Goal: Task Accomplishment & Management: Use online tool/utility

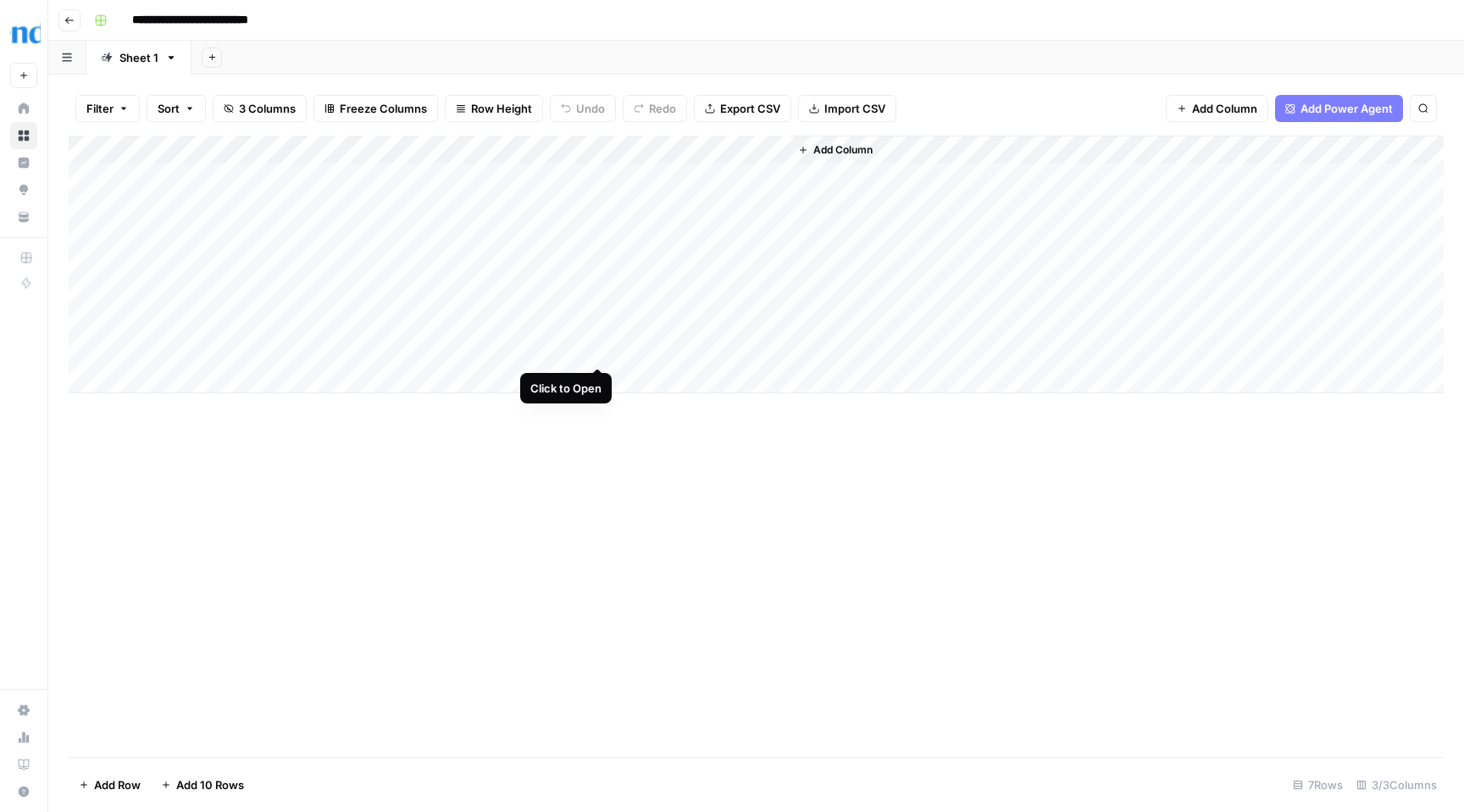
click at [597, 348] on div "Add Column" at bounding box center [756, 264] width 1375 height 257
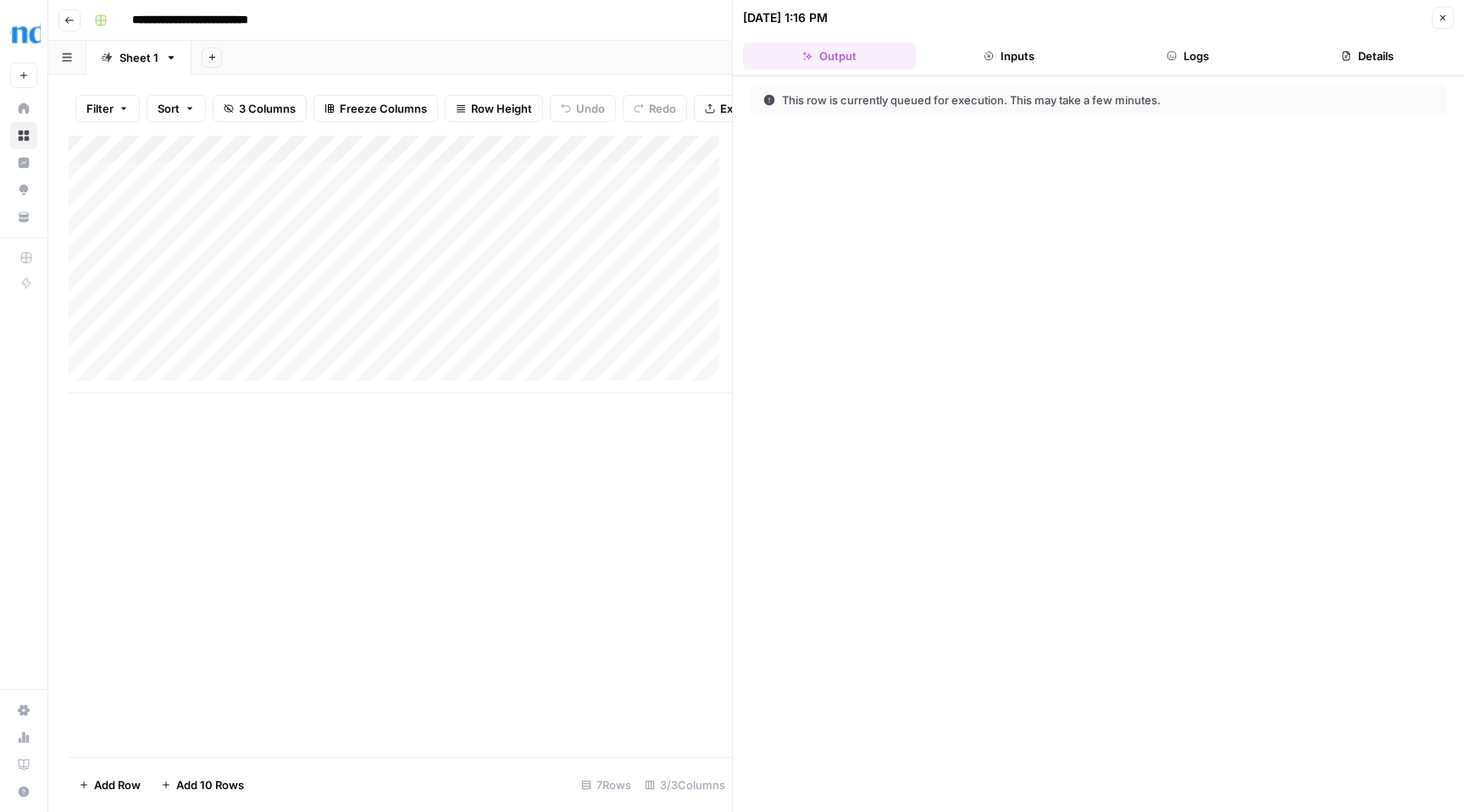
click at [1182, 53] on button "Logs" at bounding box center [1189, 55] width 173 height 27
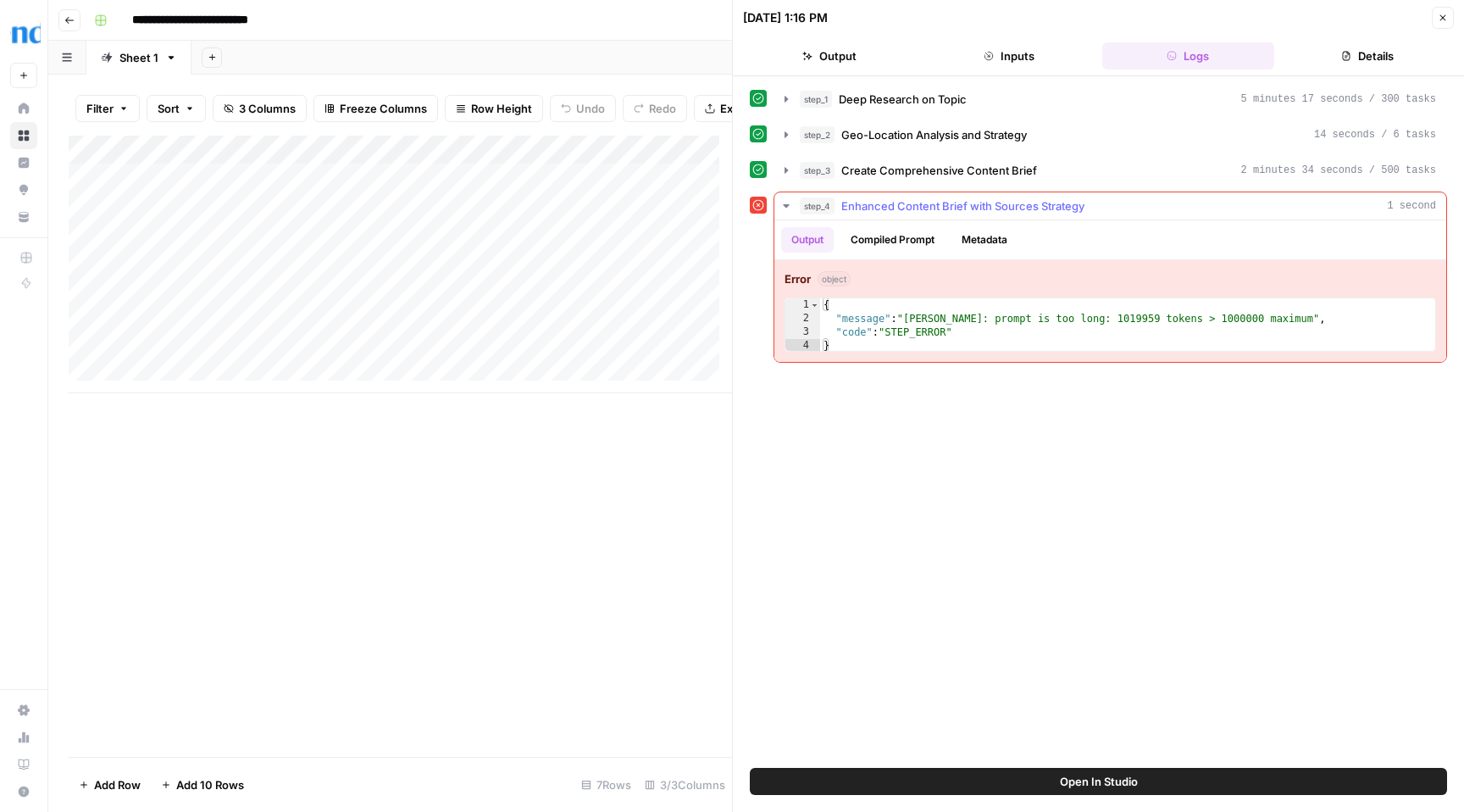
type textarea "**********"
drag, startPoint x: 1237, startPoint y: 317, endPoint x: 1260, endPoint y: 318, distance: 23.0
click at [1260, 318] on div "{ "message" : "Claude Error: prompt is too long: 1019959 tokens > 1000000 maxim…" at bounding box center [1128, 339] width 615 height 81
click at [905, 244] on button "Compiled Prompt" at bounding box center [892, 240] width 104 height 26
click at [640, 490] on div "Add Column" at bounding box center [400, 446] width 663 height 621
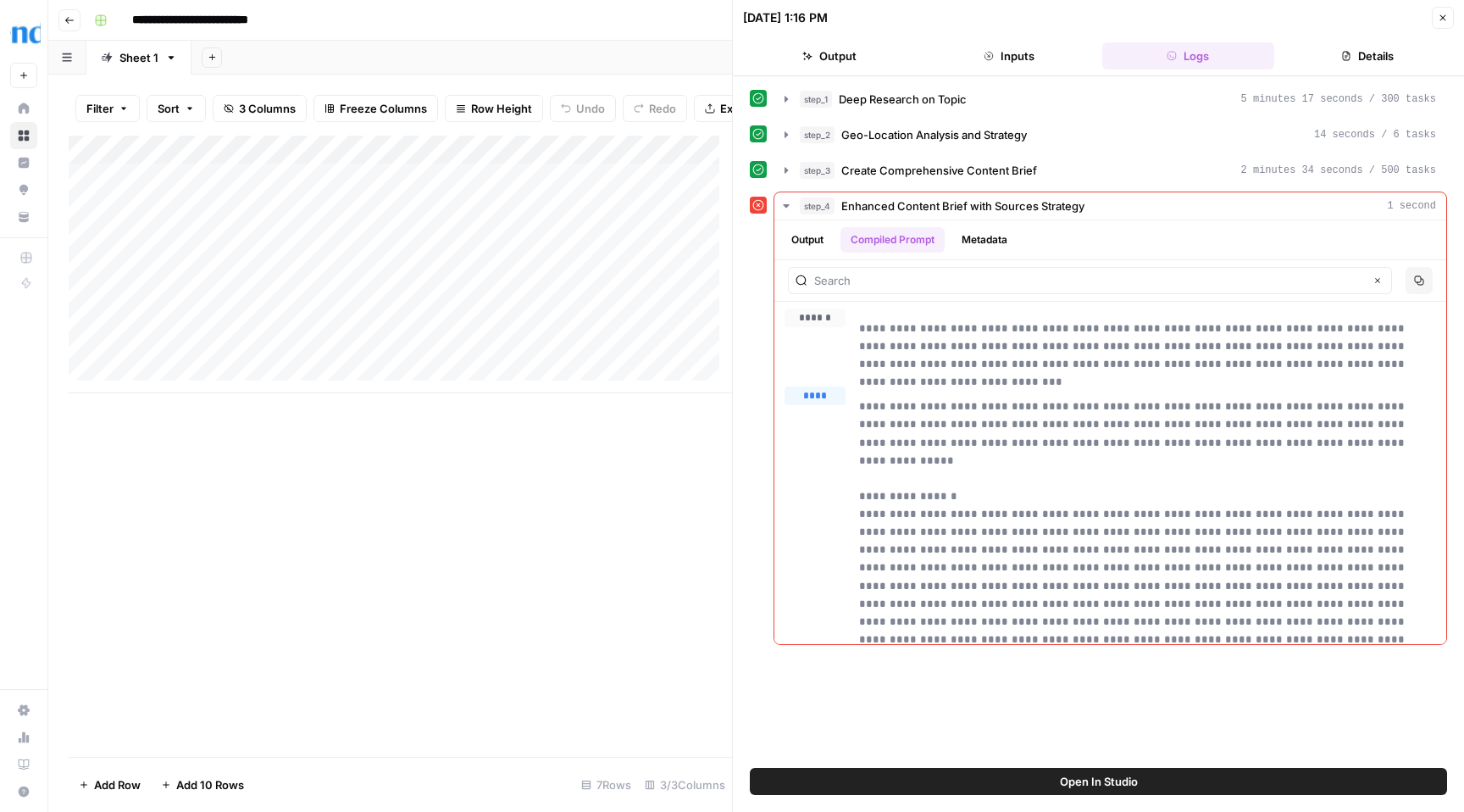
click at [670, 340] on div "Add Column" at bounding box center [400, 264] width 663 height 257
click at [1117, 715] on div "**********" at bounding box center [1098, 422] width 698 height 675
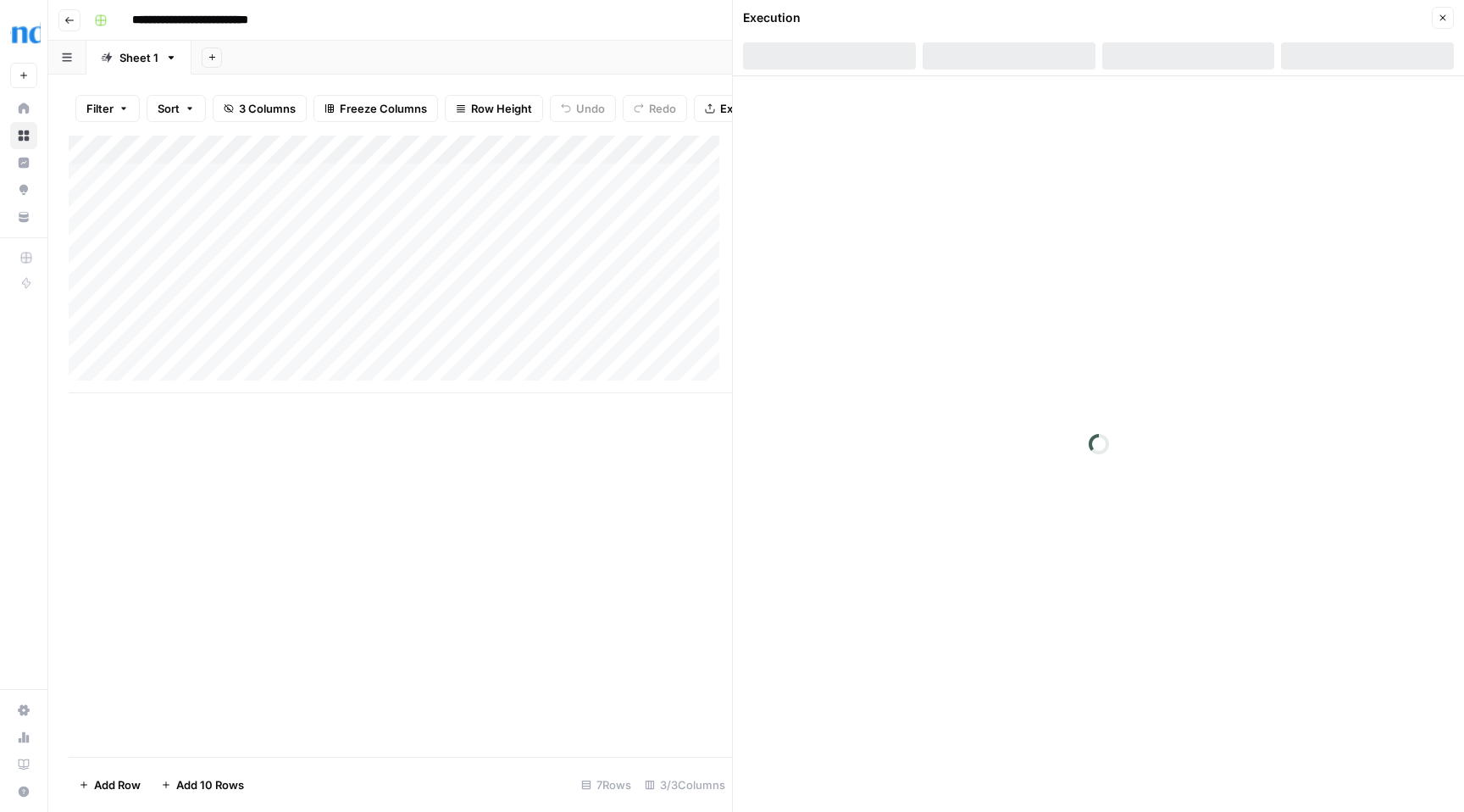
click at [1446, 22] on icon "button" at bounding box center [1444, 18] width 11 height 11
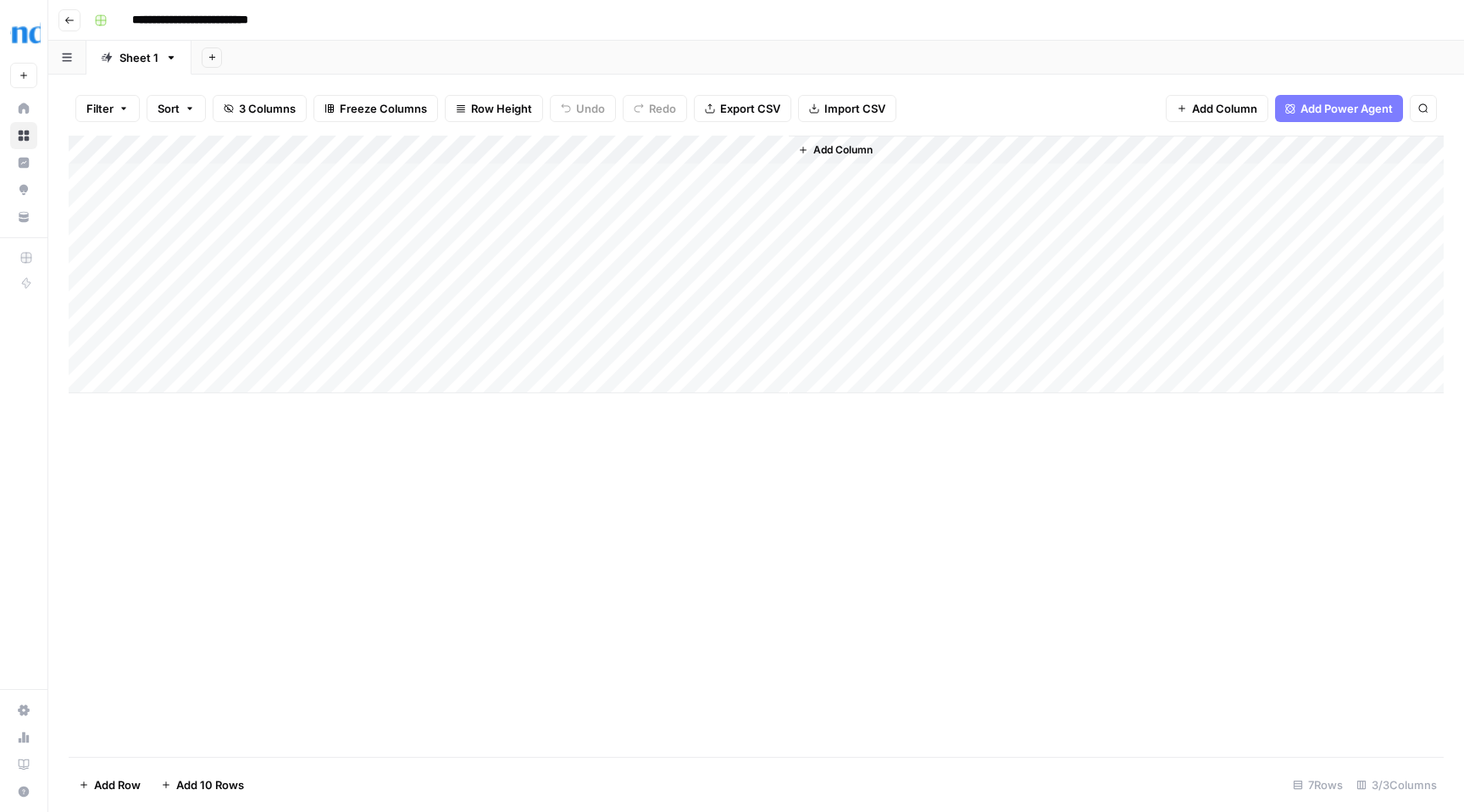
click at [742, 320] on div "Add Column" at bounding box center [756, 264] width 1375 height 257
click at [775, 318] on div "Add Column" at bounding box center [756, 264] width 1375 height 257
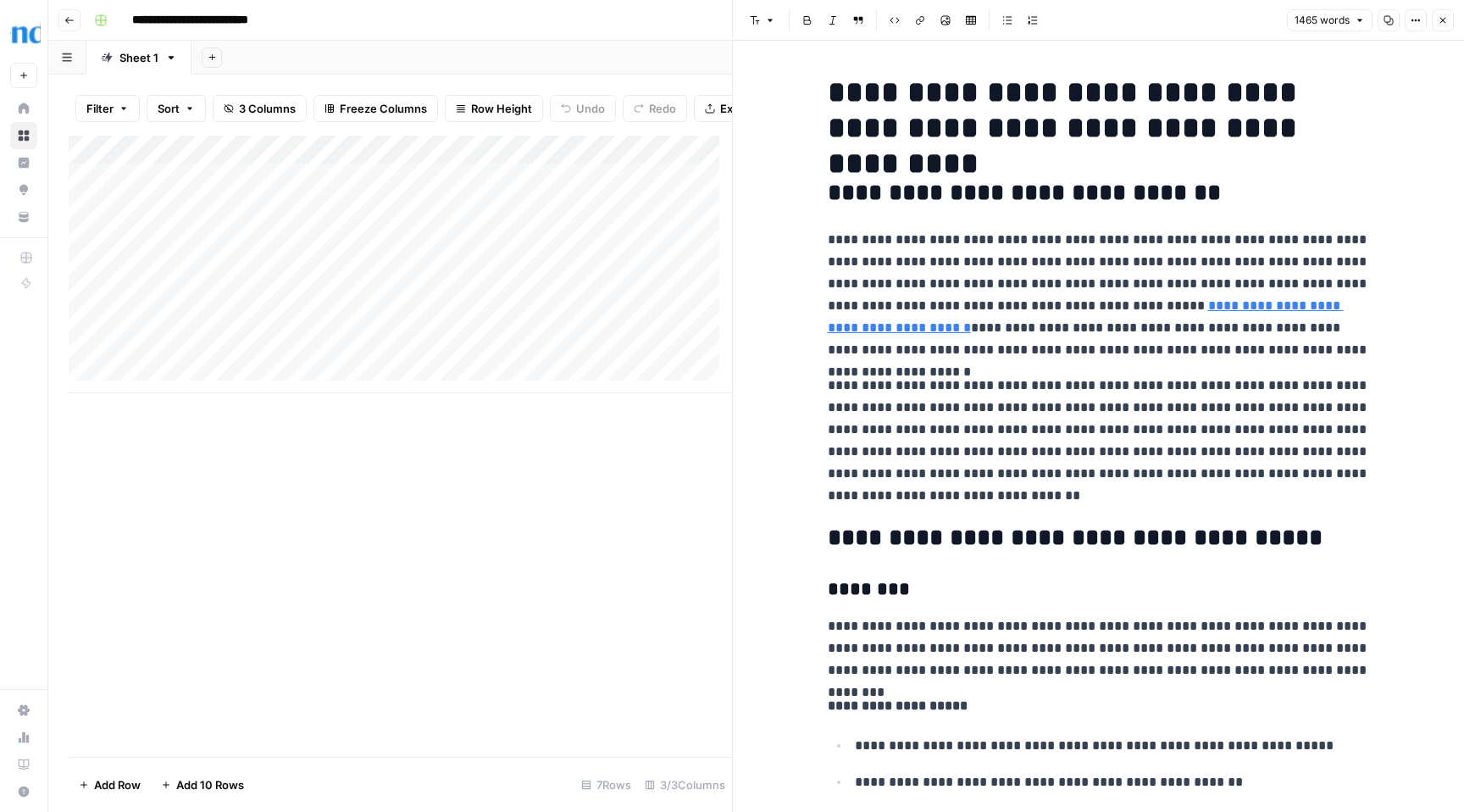
drag, startPoint x: 346, startPoint y: 333, endPoint x: 260, endPoint y: 342, distance: 86.5
click at [260, 342] on div "Add Column" at bounding box center [400, 264] width 663 height 257
click at [1446, 21] on icon "button" at bounding box center [1444, 20] width 11 height 11
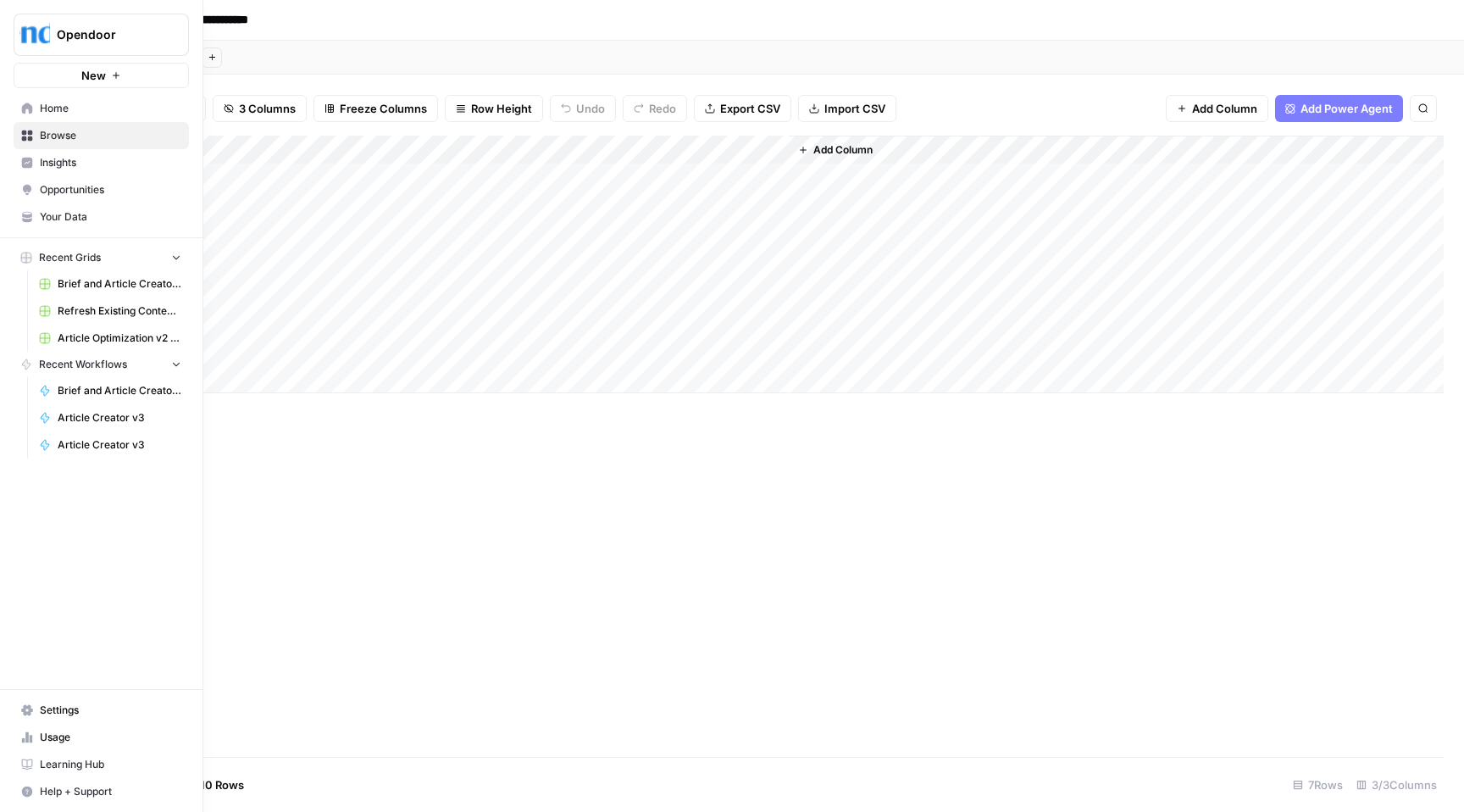
click at [98, 72] on span "New" at bounding box center [93, 75] width 25 height 17
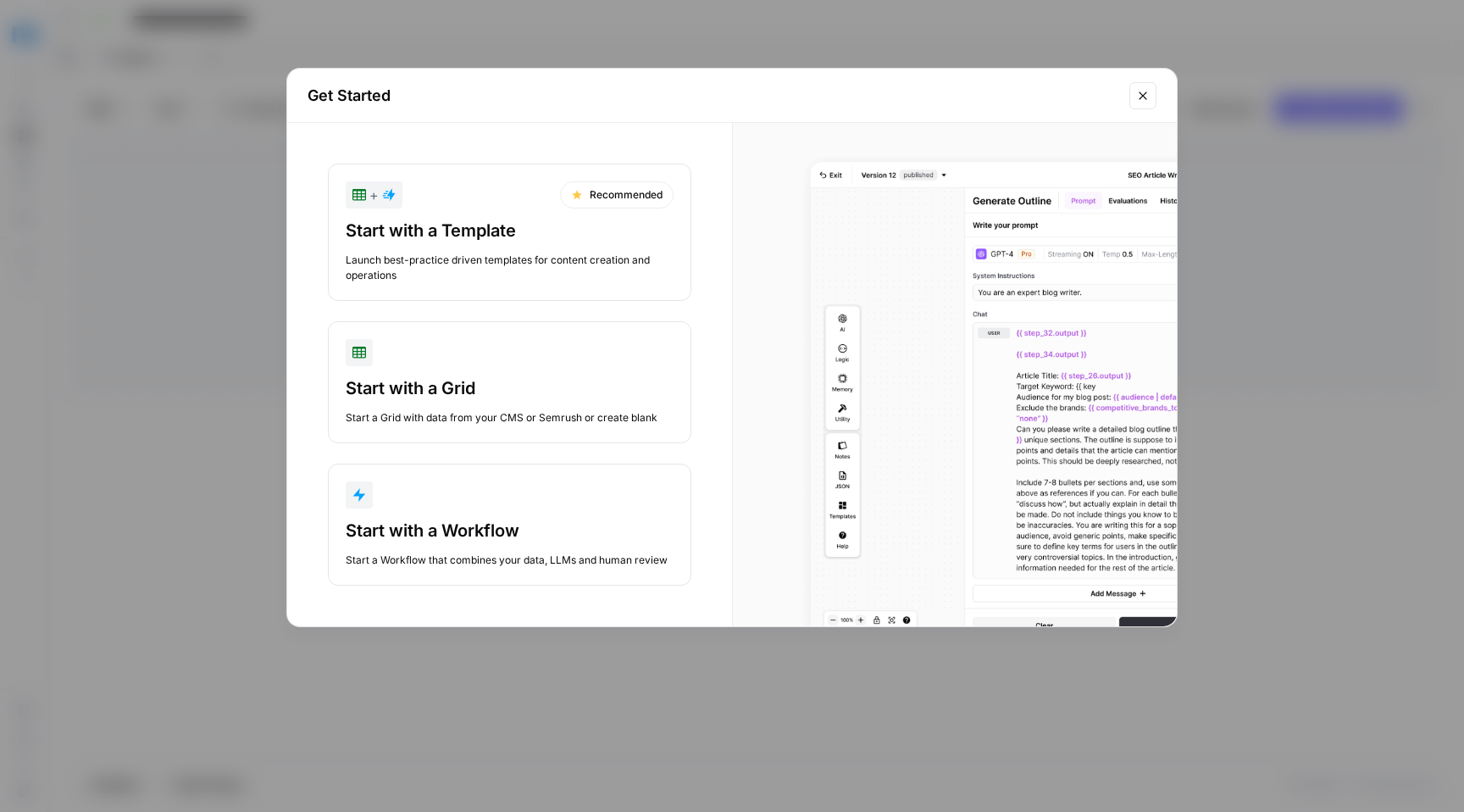
click at [555, 499] on div "button" at bounding box center [510, 494] width 328 height 27
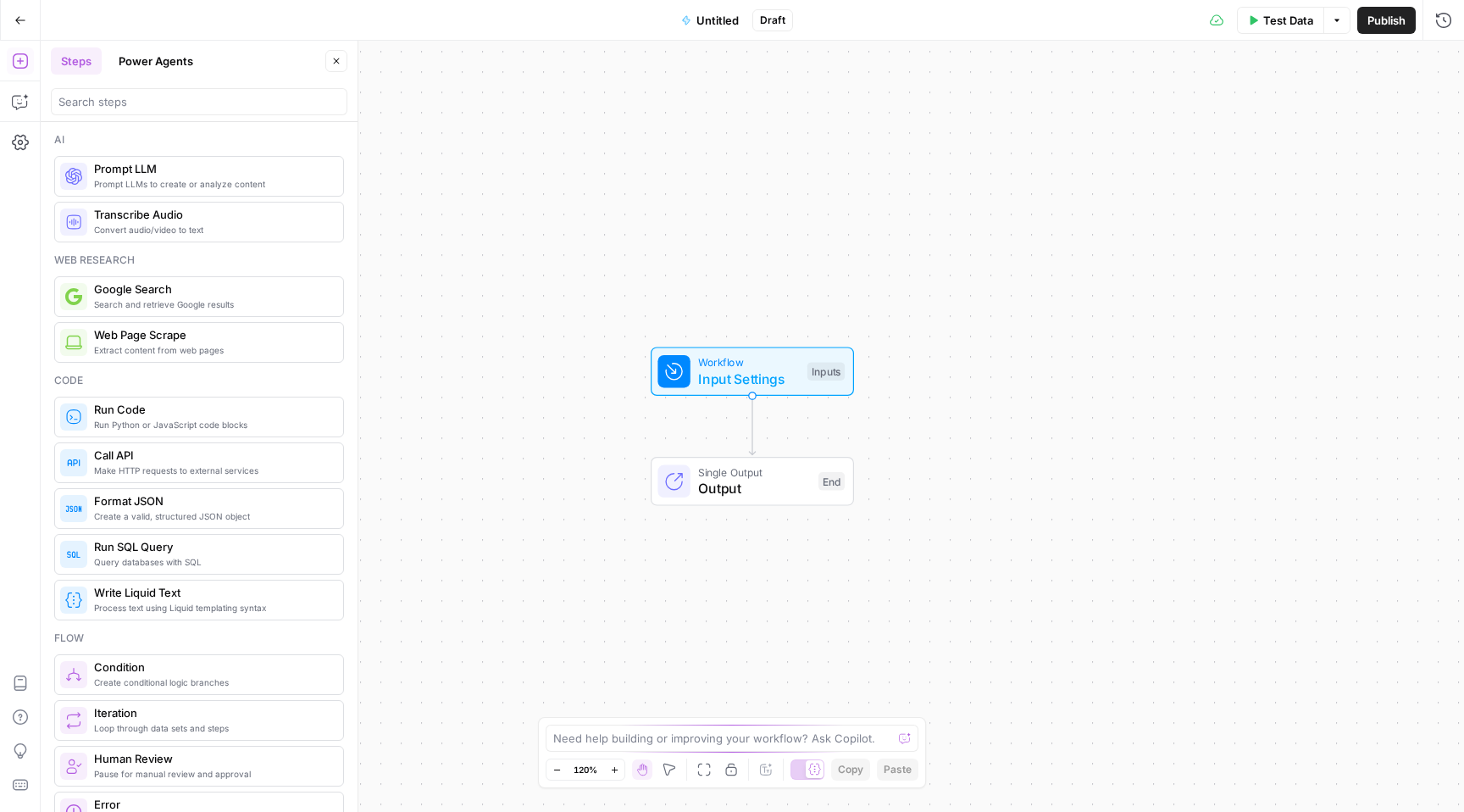
click at [21, 18] on icon "button" at bounding box center [19, 19] width 11 height 11
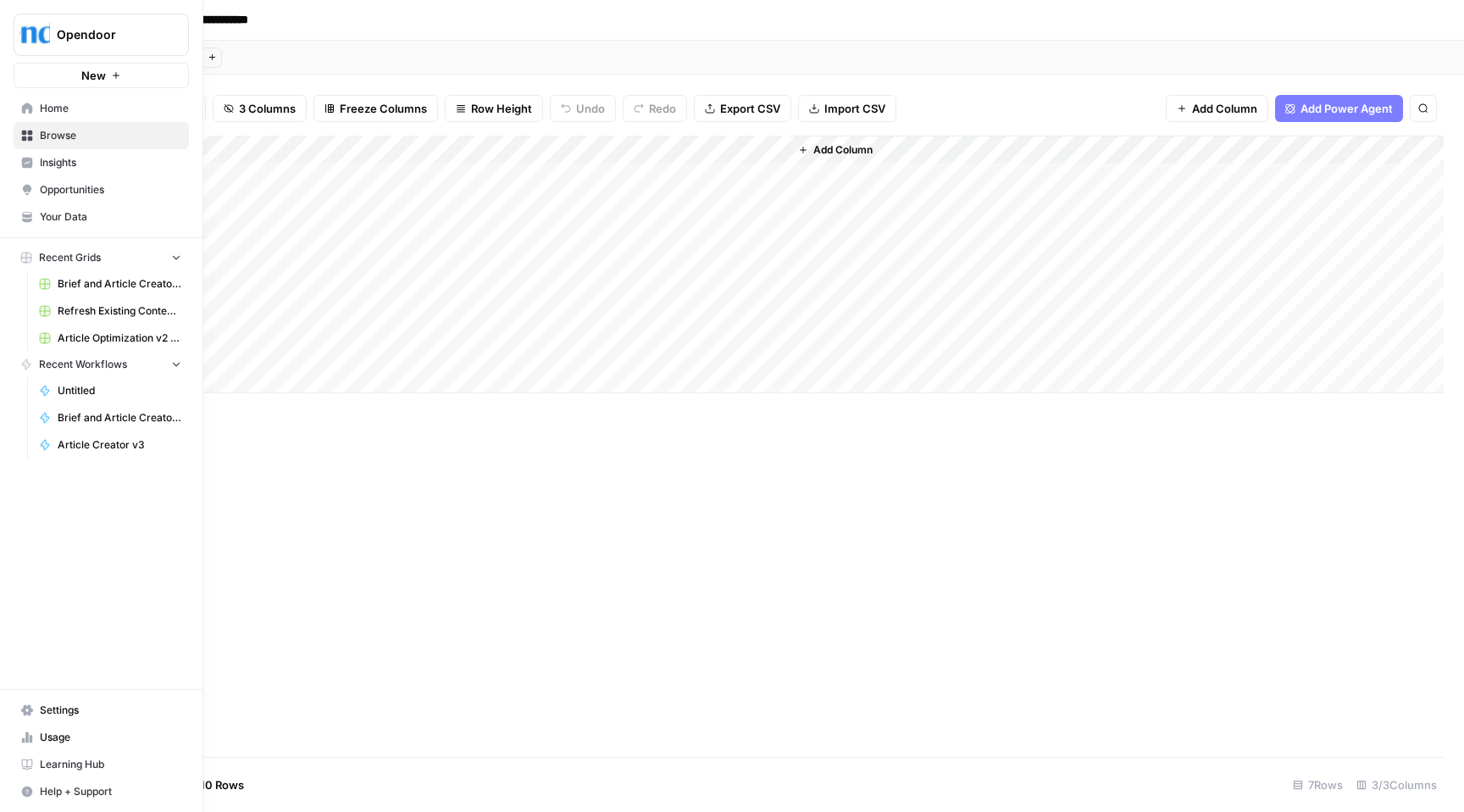
click at [64, 95] on link "Home" at bounding box center [100, 108] width 175 height 27
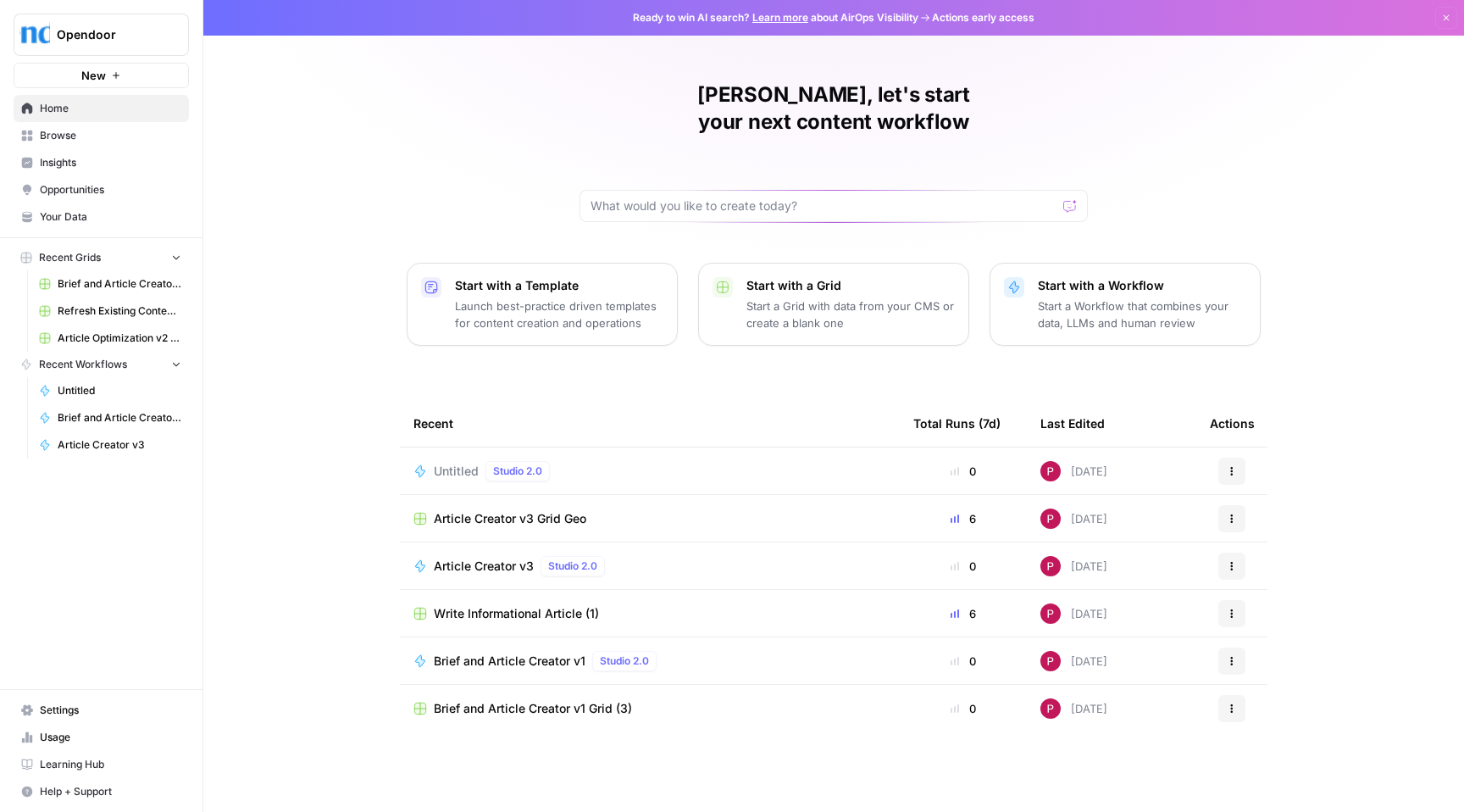
click at [576, 298] on p "Launch best-practice driven templates for content creation and operations" at bounding box center [559, 314] width 209 height 33
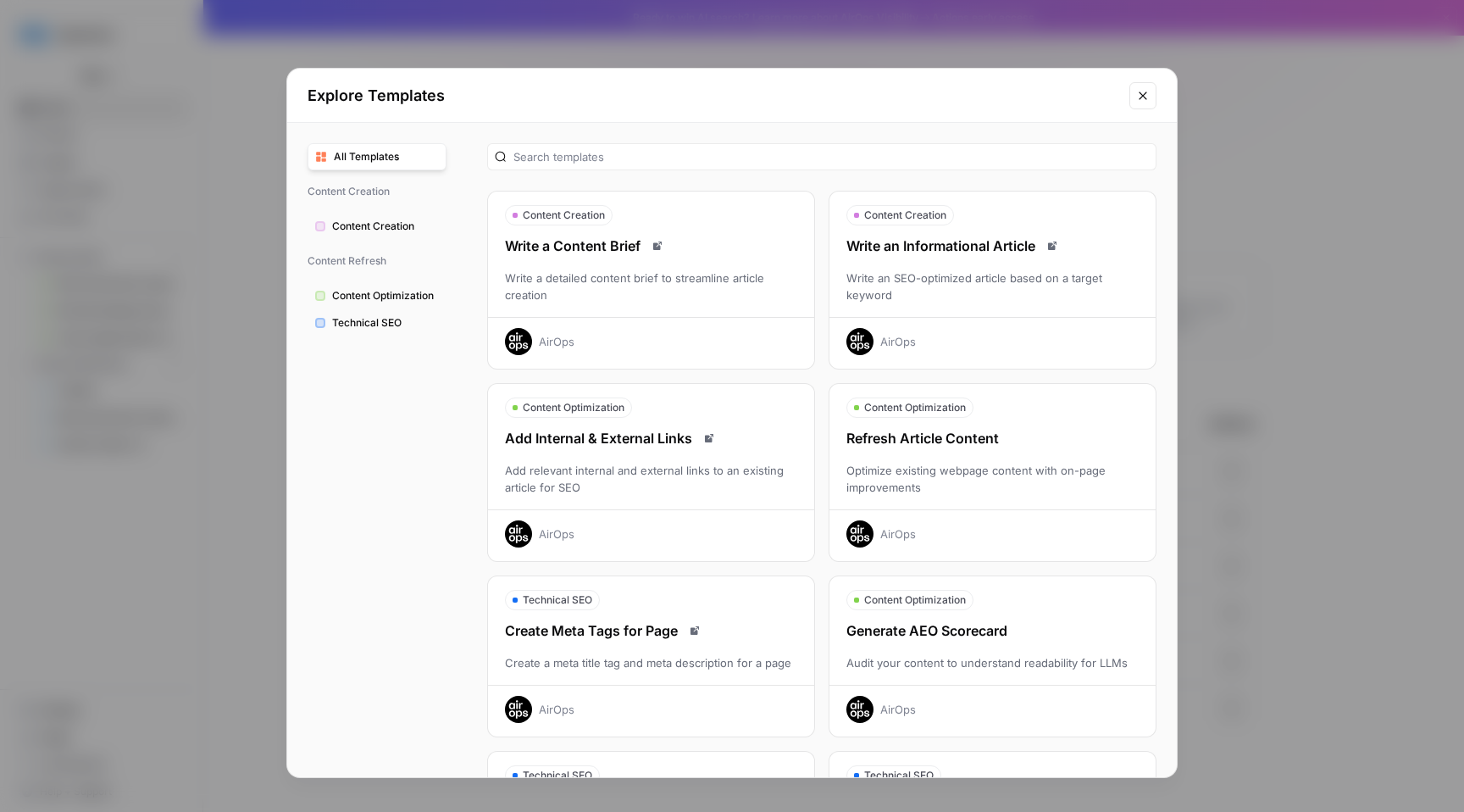
click at [962, 286] on div "Write an SEO-optimized article based on a target keyword" at bounding box center [993, 286] width 326 height 33
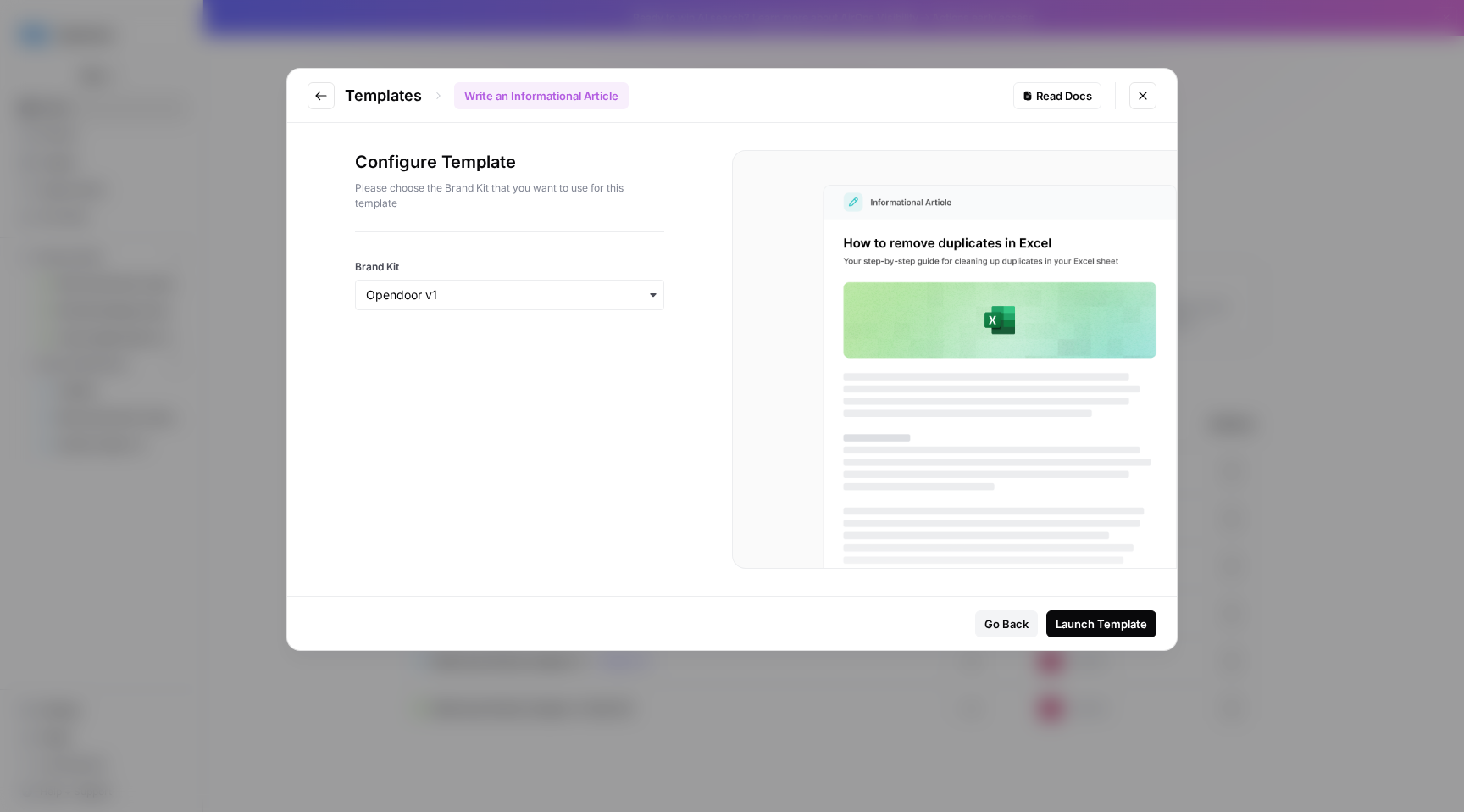
click at [485, 284] on div "button" at bounding box center [509, 294] width 309 height 31
click at [457, 292] on input "Brand Kit" at bounding box center [510, 294] width 287 height 17
click at [433, 339] on div "Opendoor v1" at bounding box center [509, 340] width 307 height 33
click at [1094, 624] on div "Launch Template" at bounding box center [1102, 623] width 92 height 17
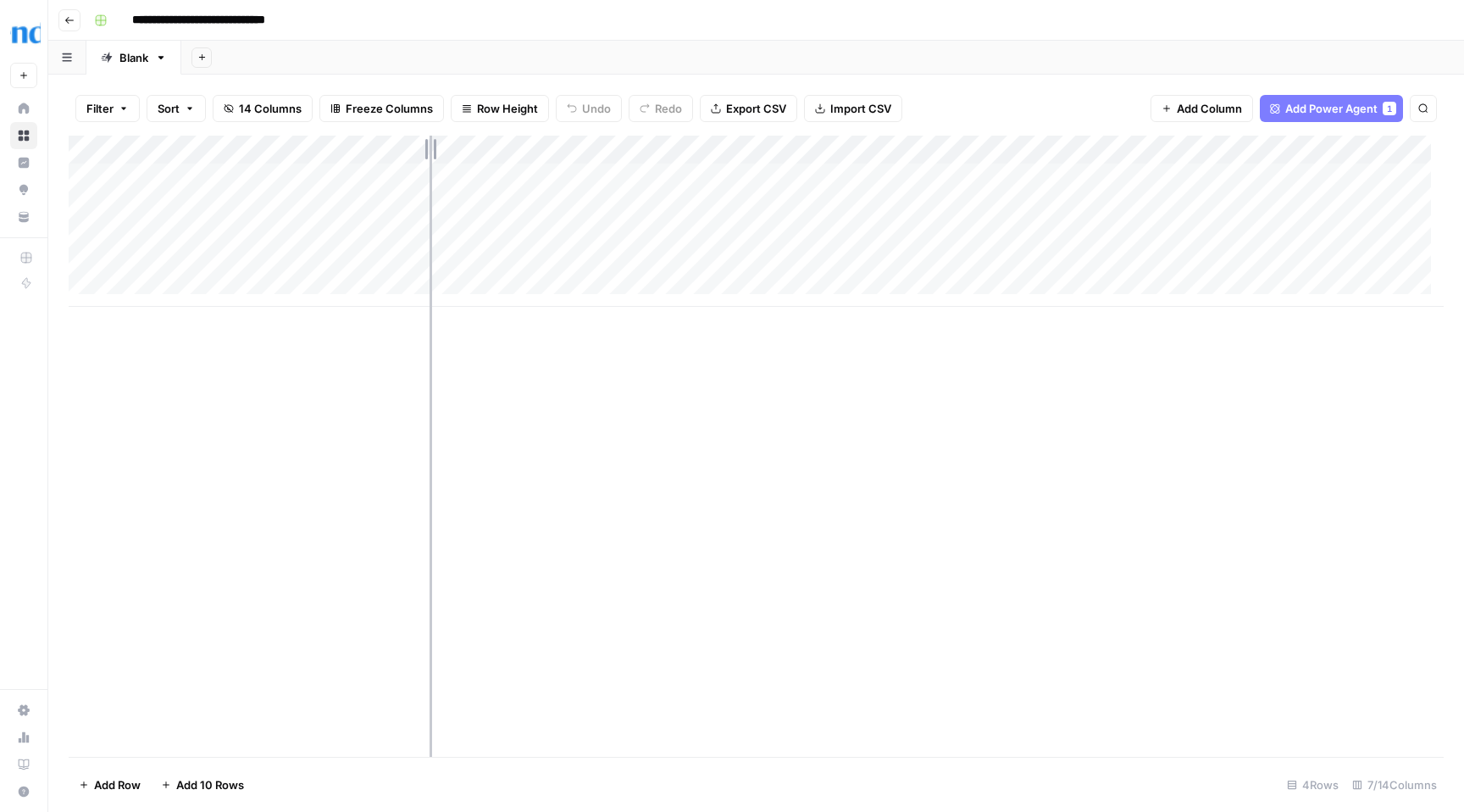
drag, startPoint x: 348, startPoint y: 143, endPoint x: 466, endPoint y: 139, distance: 118.1
click at [466, 139] on div "Add Column" at bounding box center [756, 221] width 1375 height 171
click at [171, 287] on div "Add Column" at bounding box center [756, 221] width 1375 height 171
click at [172, 318] on div "Add Column" at bounding box center [756, 235] width 1375 height 200
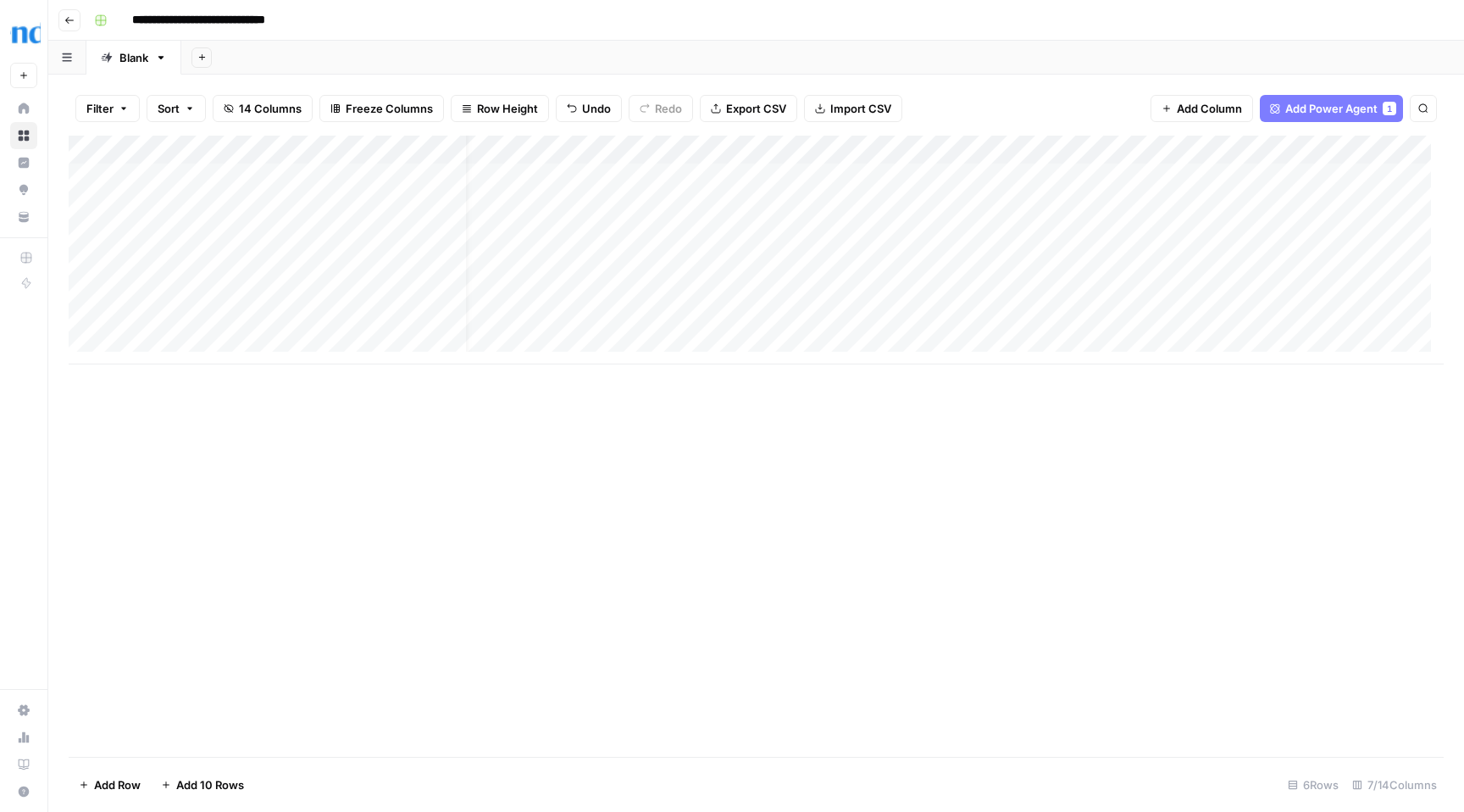
click at [169, 343] on div "Add Column" at bounding box center [756, 250] width 1375 height 229
click at [171, 361] on div "Add Column" at bounding box center [756, 264] width 1375 height 257
click at [169, 365] on div "Add Column" at bounding box center [756, 278] width 1375 height 286
click at [173, 393] on div "Add Column" at bounding box center [756, 278] width 1375 height 286
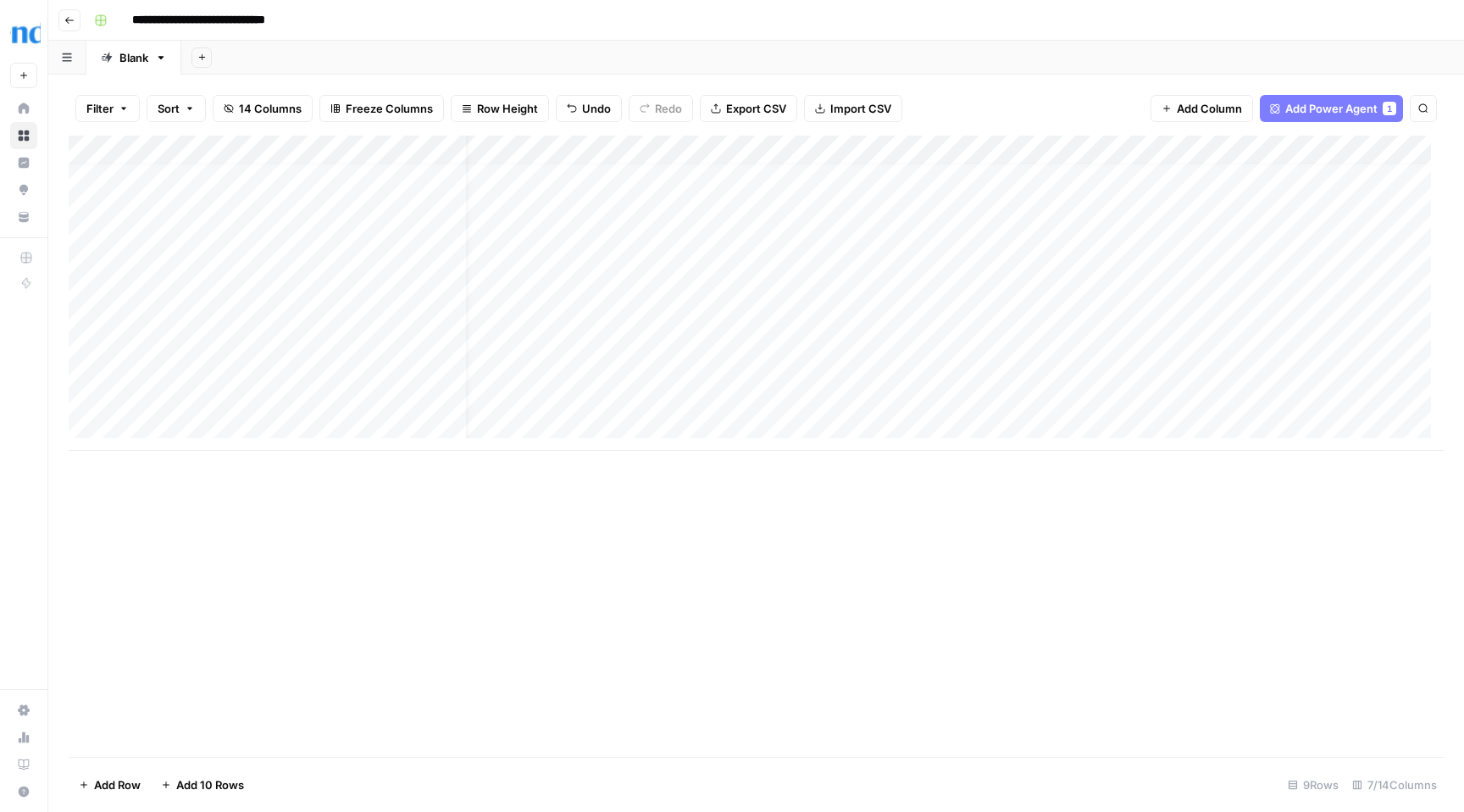
click at [175, 423] on div "Add Column" at bounding box center [756, 293] width 1375 height 315
click at [393, 286] on div "Add Column" at bounding box center [756, 307] width 1375 height 344
drag, startPoint x: 141, startPoint y: 279, endPoint x: 123, endPoint y: 280, distance: 18.0
click at [123, 280] on body "**********" at bounding box center [732, 406] width 1464 height 812
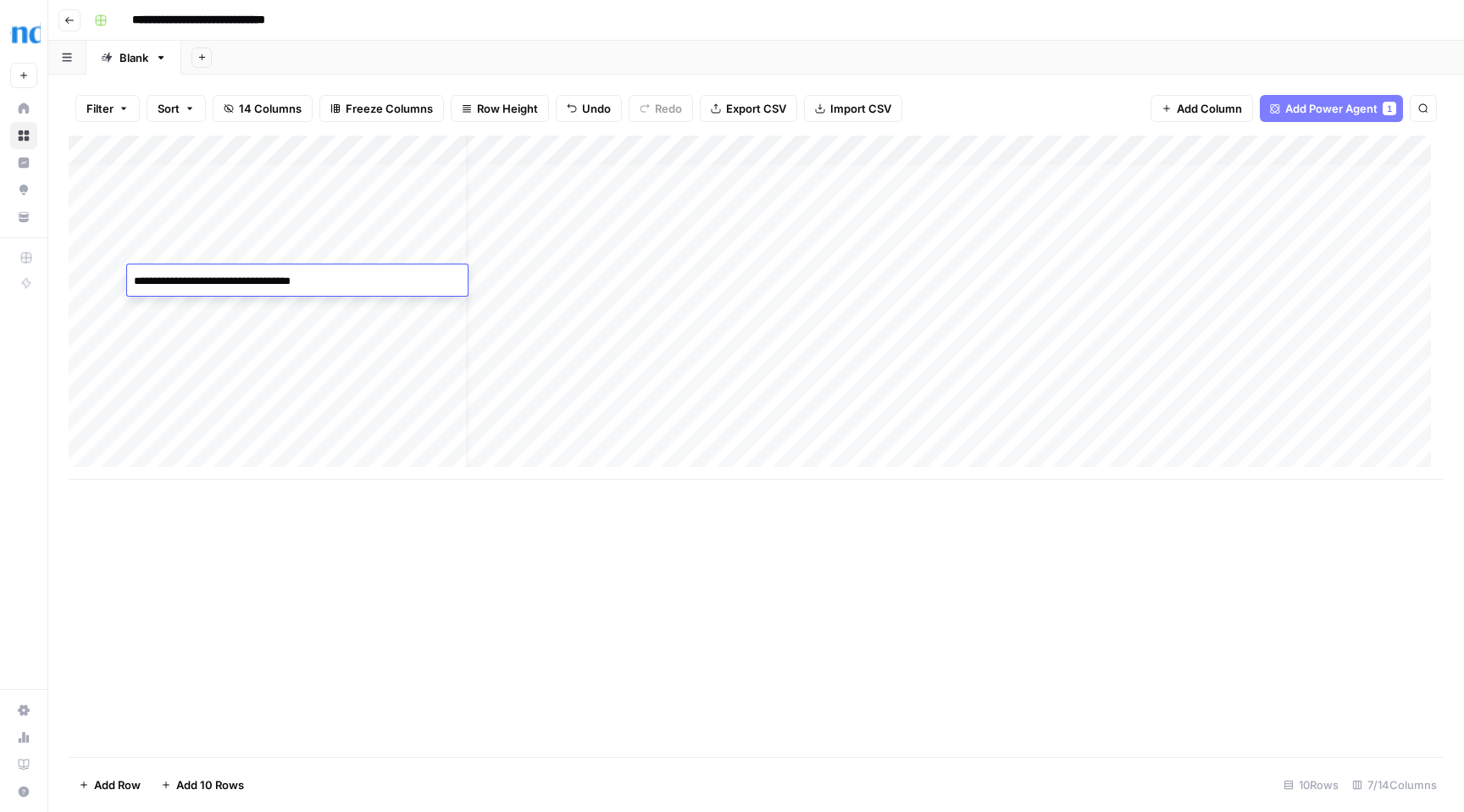
type textarea "**********"
click at [583, 278] on div "Add Column" at bounding box center [756, 307] width 1375 height 344
click at [702, 278] on div "Add Column" at bounding box center [756, 307] width 1375 height 344
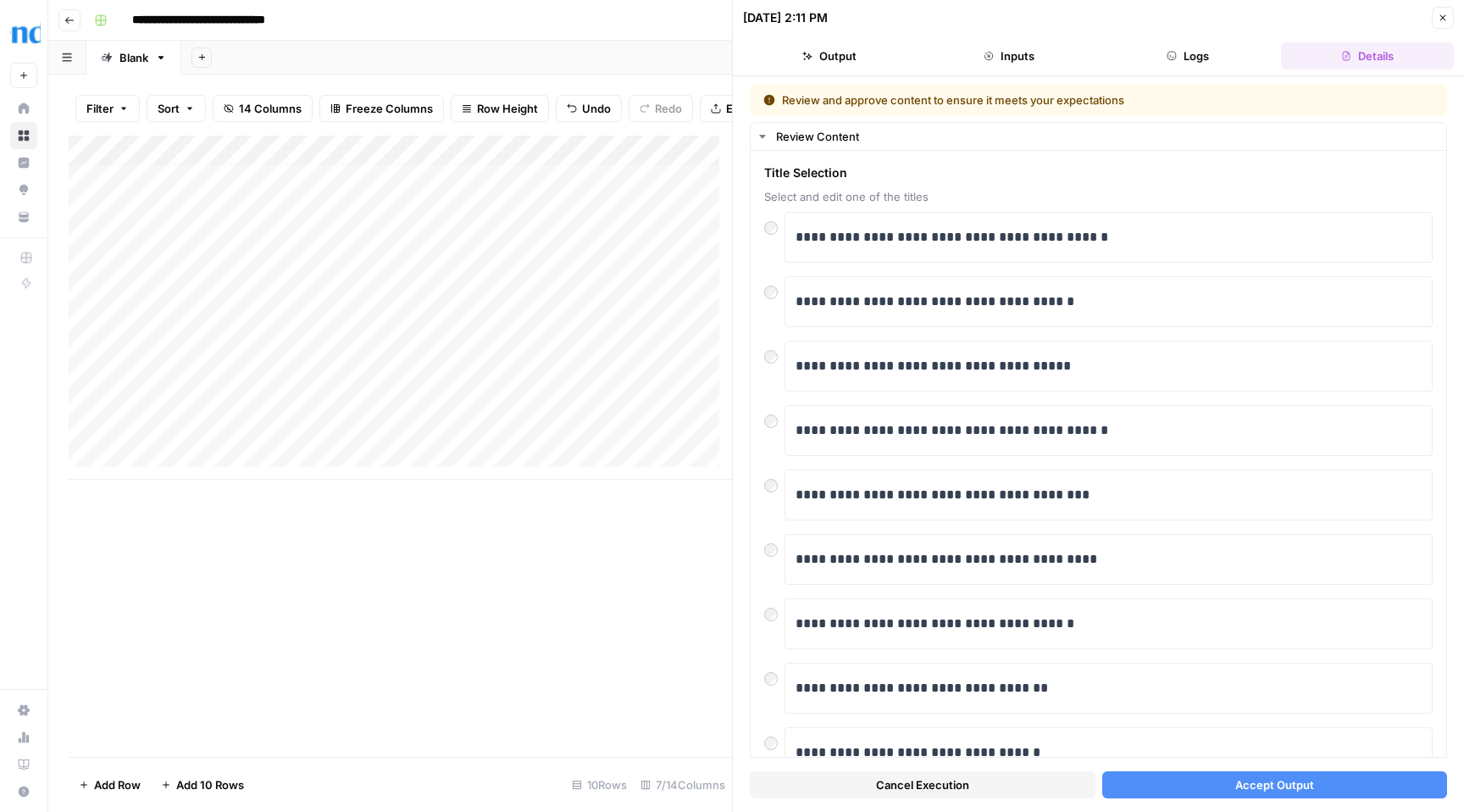
click at [1255, 791] on span "Accept Output" at bounding box center [1275, 784] width 78 height 17
